Goal: Navigation & Orientation: Understand site structure

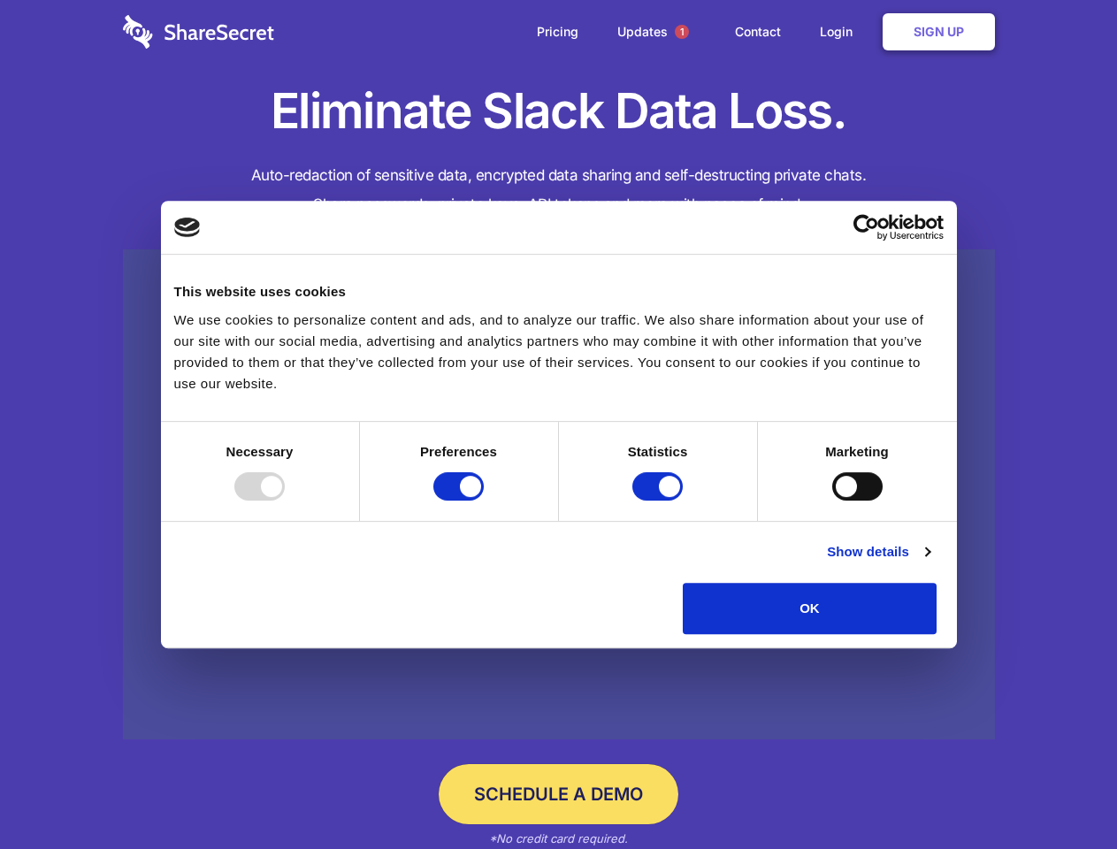
click at [285, 501] on div at bounding box center [259, 486] width 50 height 28
click at [484, 501] on input "Preferences" at bounding box center [458, 486] width 50 height 28
checkbox input "false"
click at [660, 501] on input "Statistics" at bounding box center [657, 486] width 50 height 28
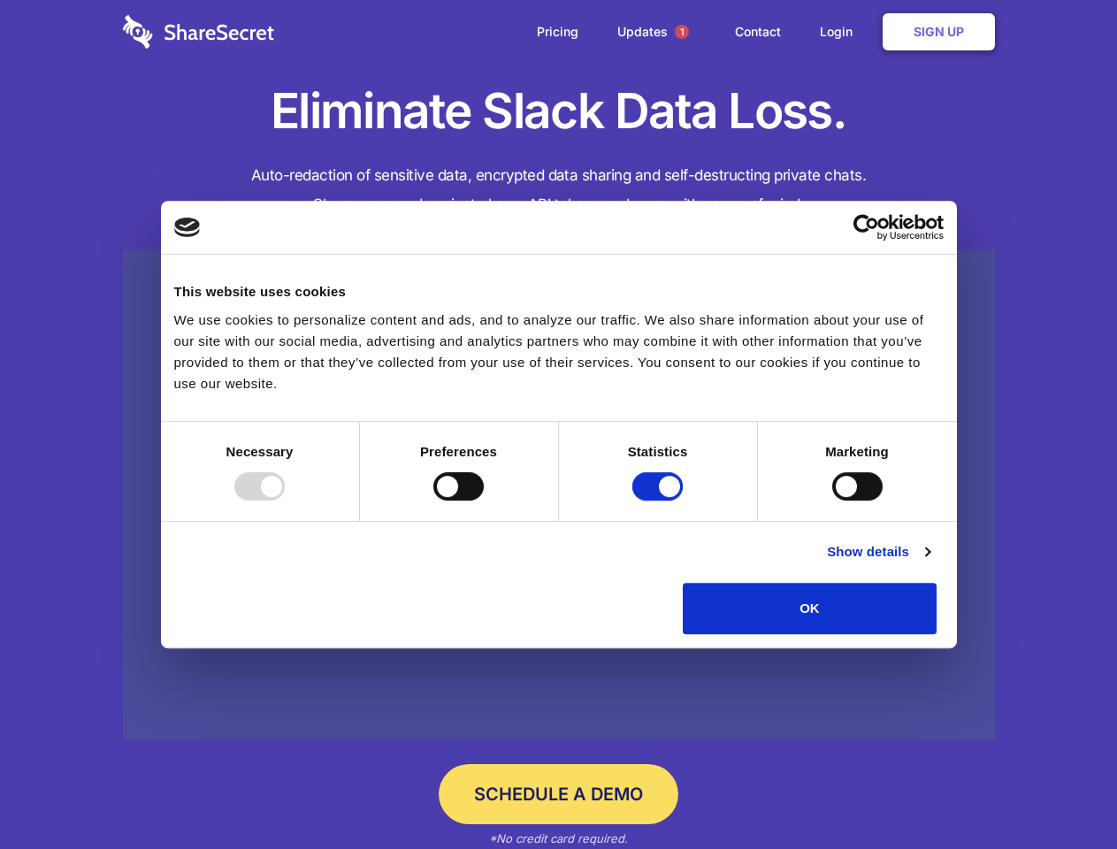
checkbox input "false"
click at [832, 501] on input "Marketing" at bounding box center [857, 486] width 50 height 28
checkbox input "true"
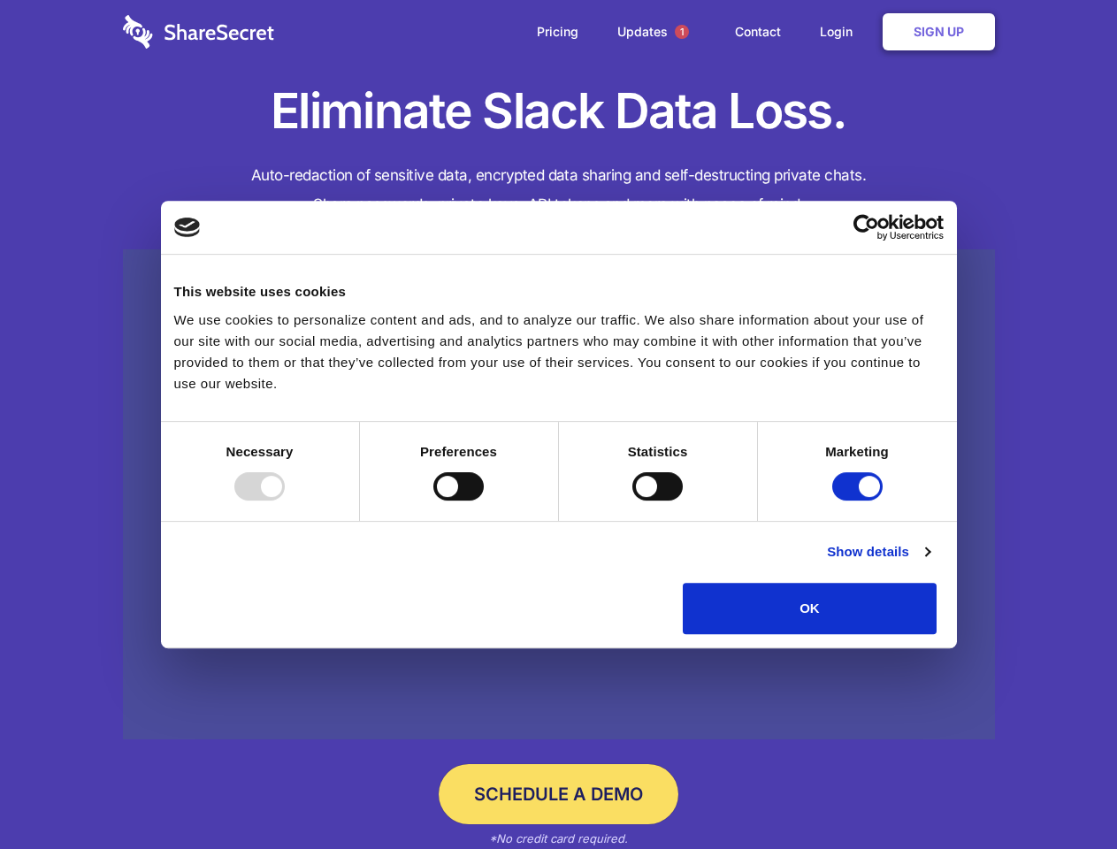
click at [930, 563] on link "Show details" at bounding box center [878, 551] width 103 height 21
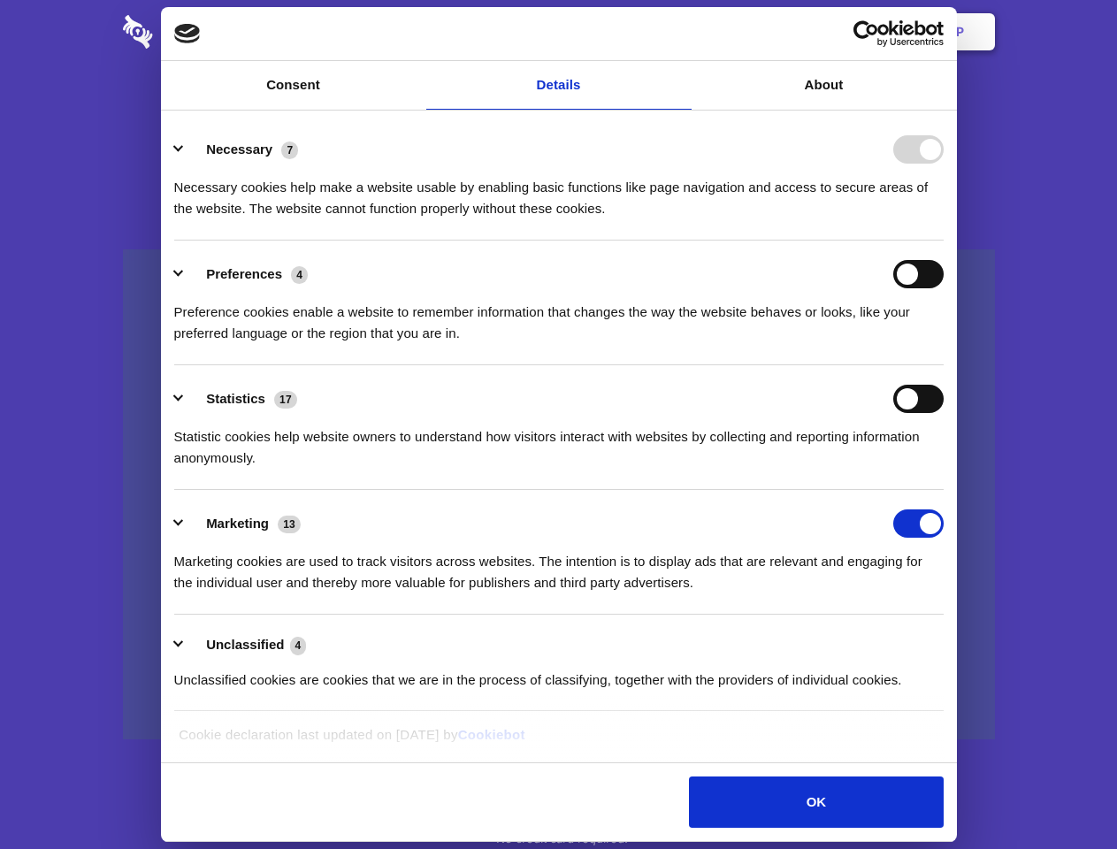
click at [944, 219] on div "Necessary cookies help make a website usable by enabling basic functions like p…" at bounding box center [559, 192] width 770 height 56
